Goal: Check status: Check status

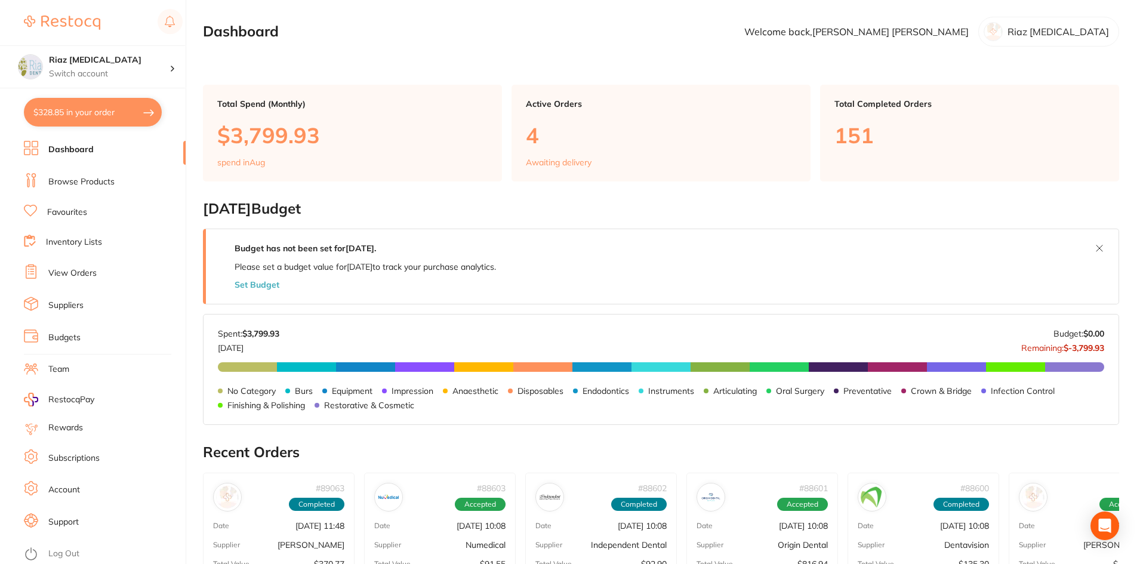
click at [90, 107] on button "$328.85 in your order" at bounding box center [93, 112] width 138 height 29
checkbox input "true"
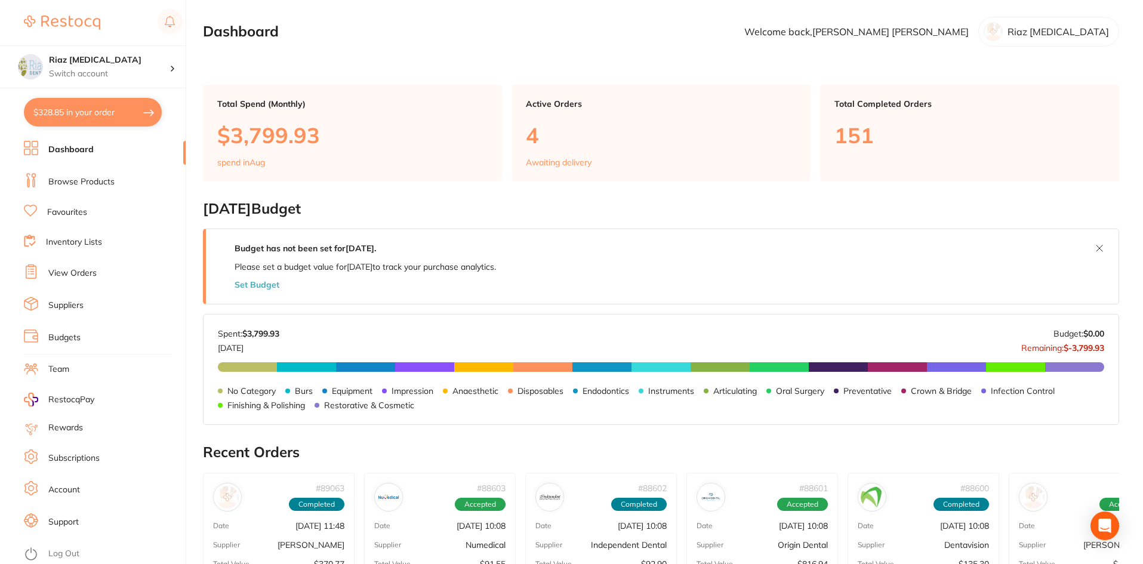
checkbox input "true"
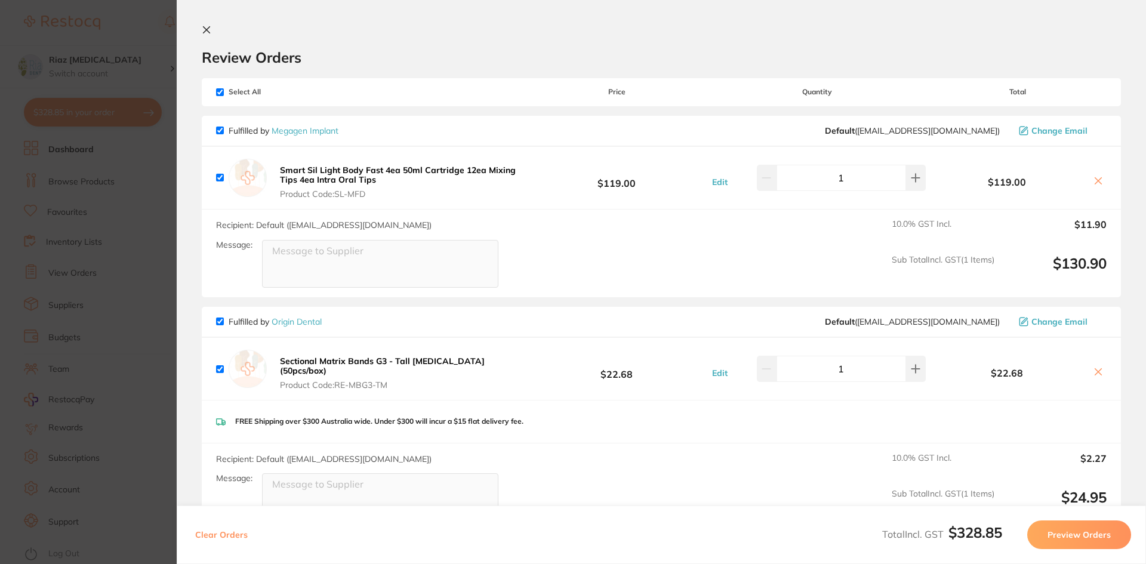
click at [127, 292] on section "Update RRP Set your pre negotiated price for this item. Item Agreed RRP (excl. …" at bounding box center [573, 282] width 1146 height 564
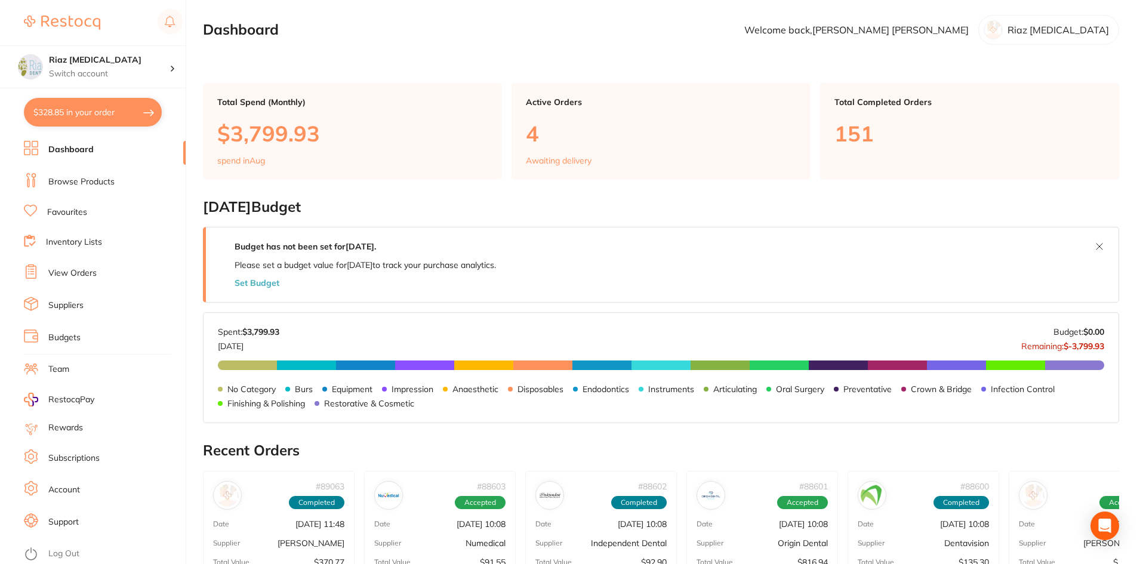
click at [61, 272] on link "View Orders" at bounding box center [72, 273] width 48 height 12
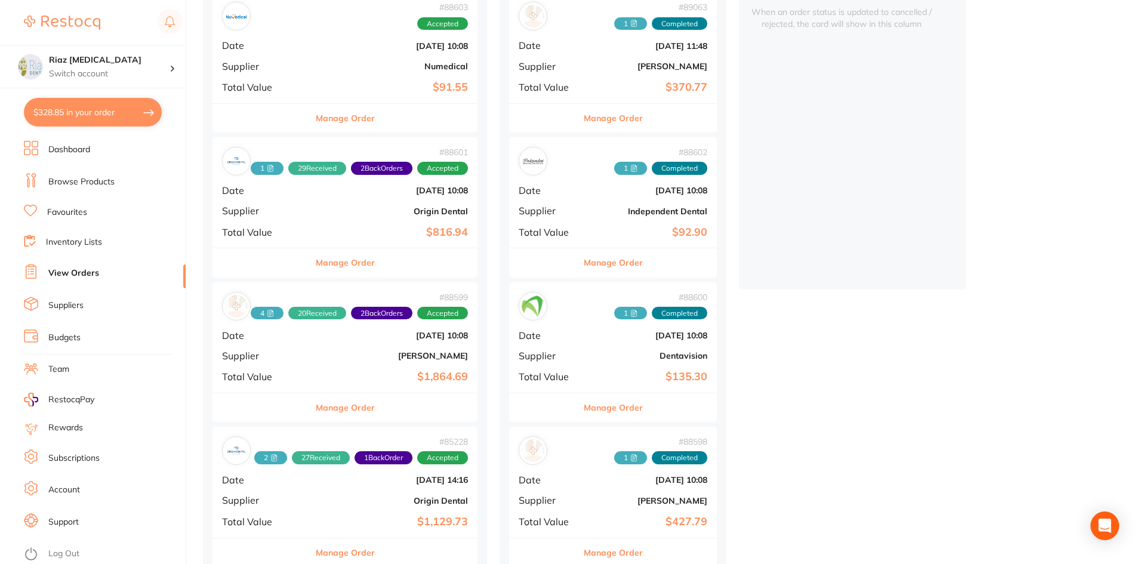
scroll to position [179, 0]
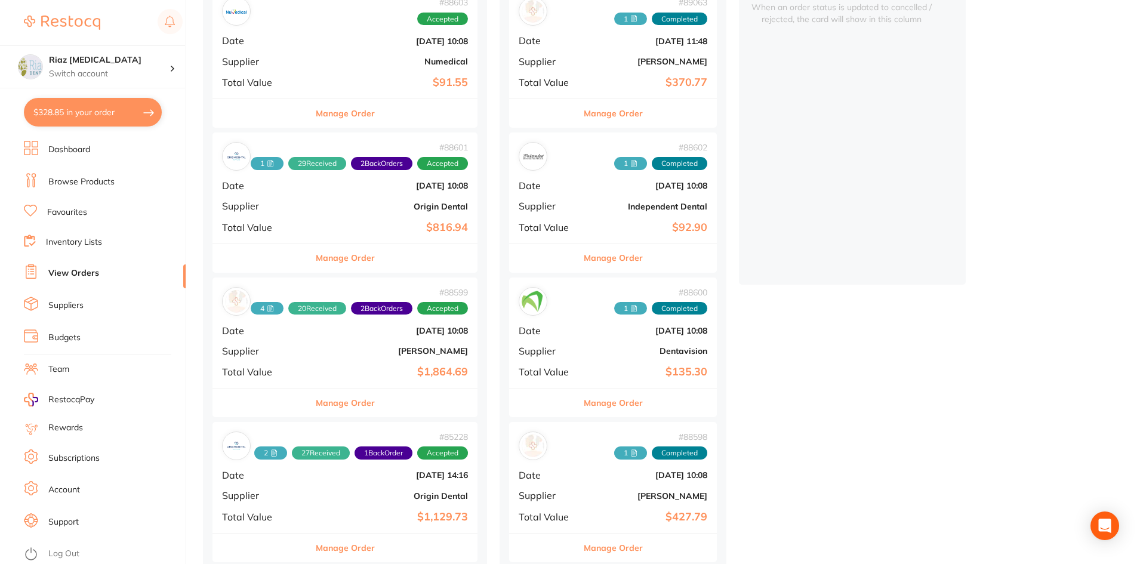
click at [340, 200] on div "# 88601 1 29 Received 2 Back Orders Accepted Date [DATE] 10:08 Supplier Origin …" at bounding box center [344, 188] width 265 height 110
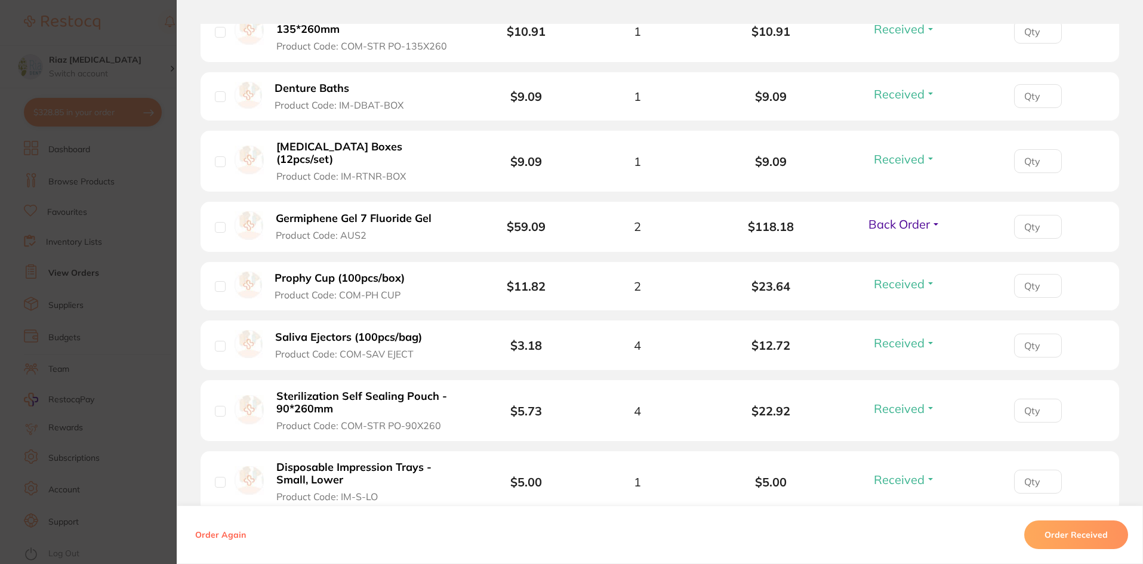
scroll to position [537, 0]
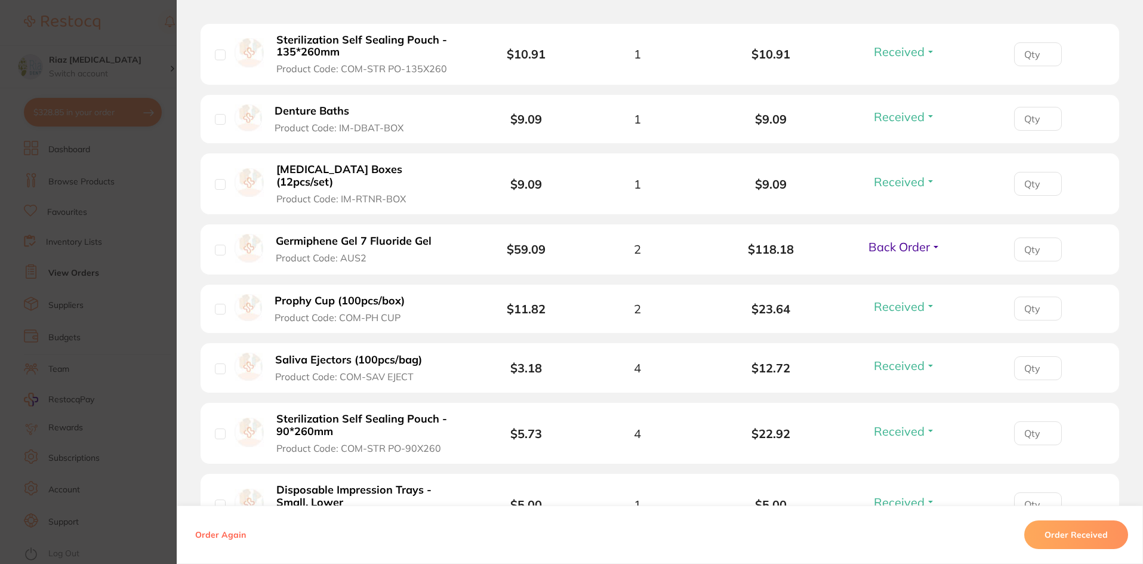
click at [336, 235] on b "Germiphene Gel 7 Fluoride Gel" at bounding box center [354, 241] width 156 height 13
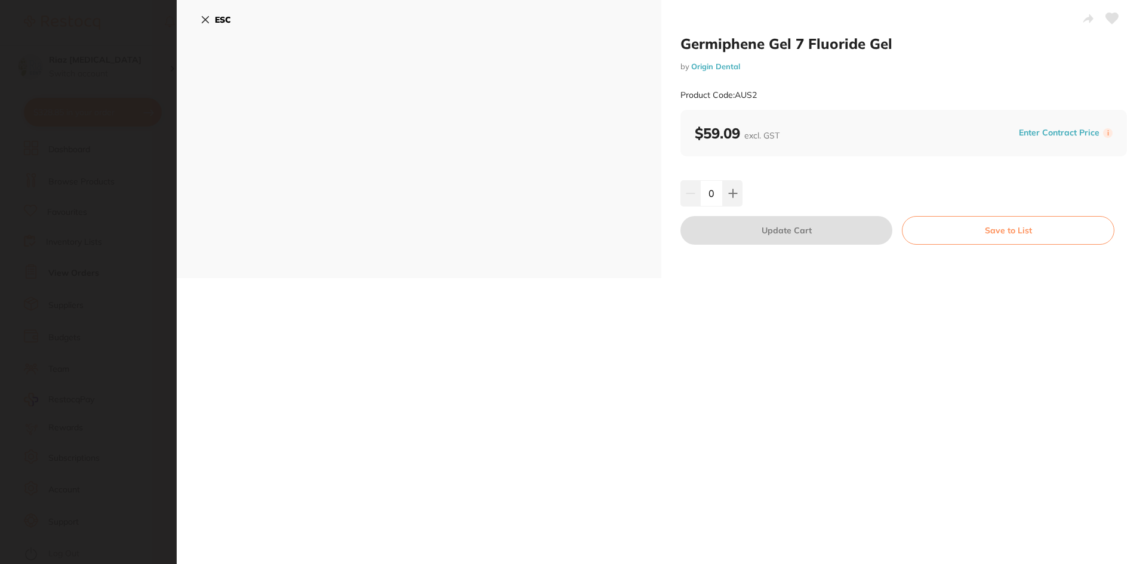
scroll to position [0, 0]
drag, startPoint x: 900, startPoint y: 46, endPoint x: 681, endPoint y: 38, distance: 218.6
click at [681, 38] on h2 "Germiphene Gel 7 Fluoride Gel" at bounding box center [903, 44] width 446 height 18
copy h2 "Germiphene Gel 7 Fluoride Gel"
click at [208, 17] on icon at bounding box center [205, 20] width 7 height 7
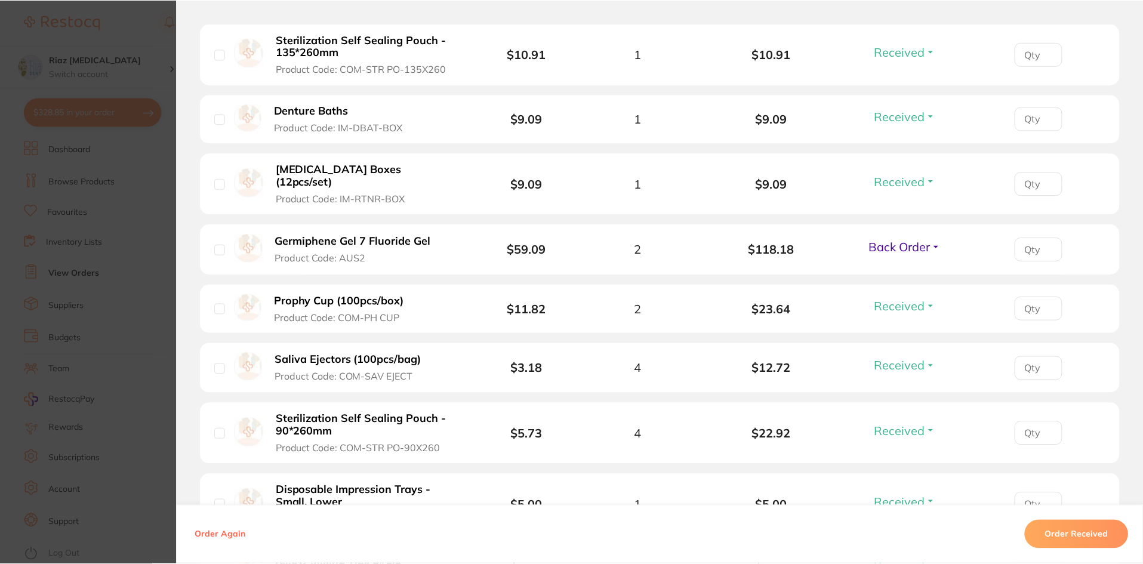
scroll to position [179, 0]
click at [141, 213] on section "Order ID: Restocq- 88601 Order Information 29 Received 2 Back Orders Accepted O…" at bounding box center [571, 282] width 1143 height 564
